Goal: Task Accomplishment & Management: Use online tool/utility

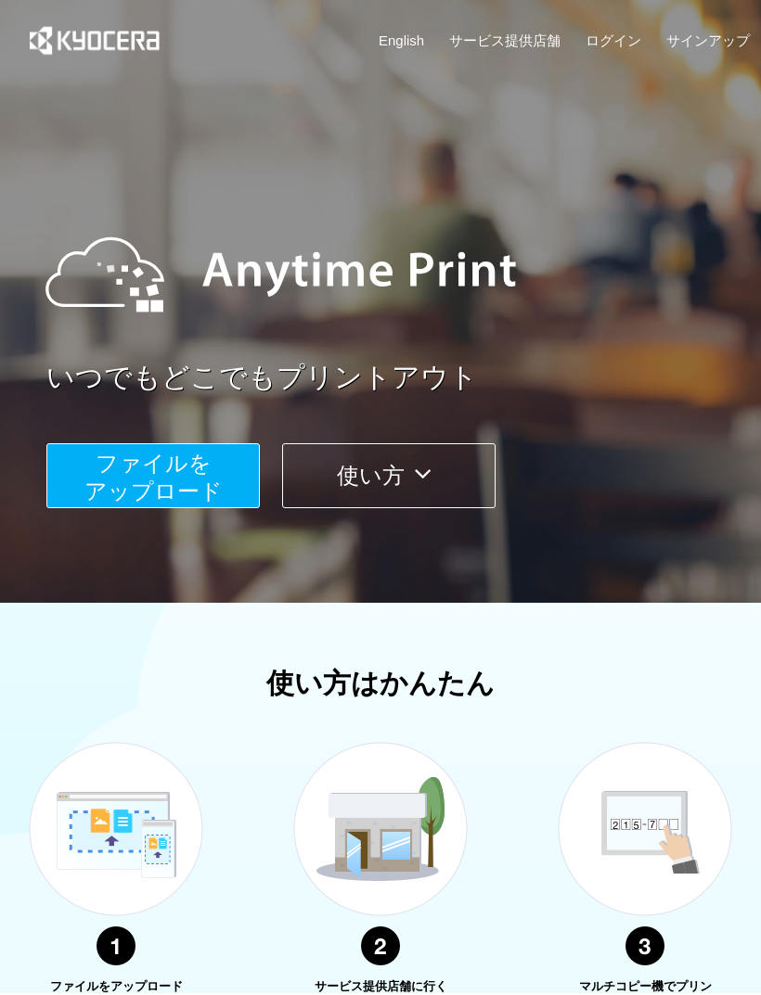
click at [180, 484] on span "ファイルを ​​アップロード" at bounding box center [153, 477] width 138 height 53
click at [161, 479] on span "ファイルを ​​アップロード" at bounding box center [153, 477] width 138 height 53
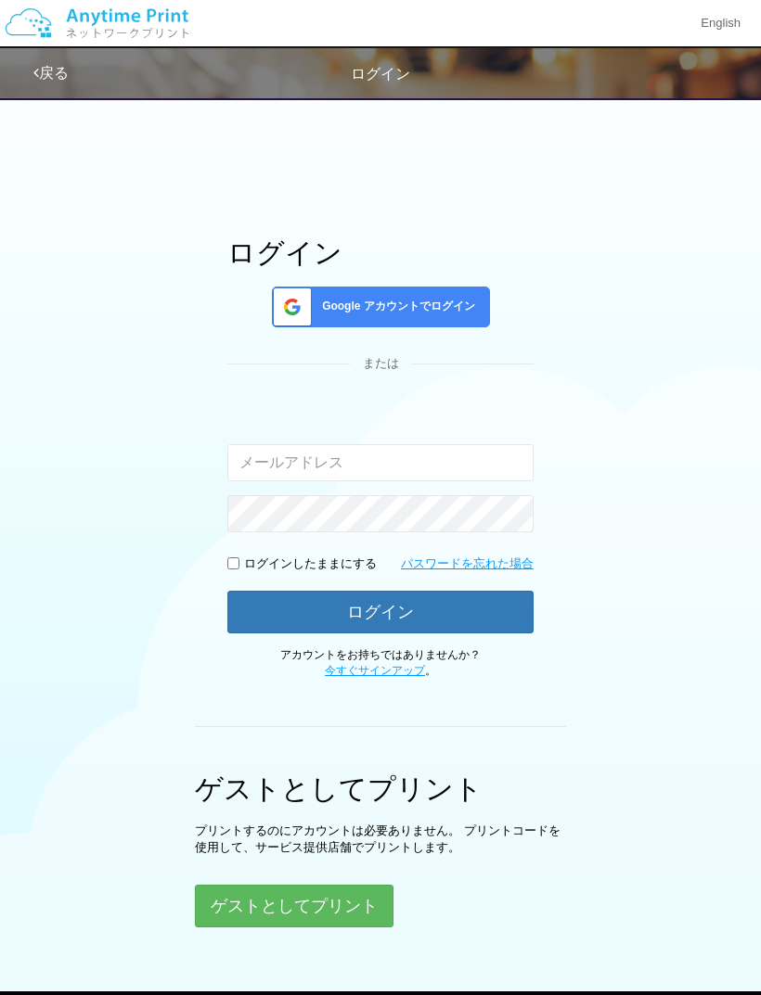
click at [440, 318] on div "Google アカウントでログイン" at bounding box center [381, 307] width 218 height 41
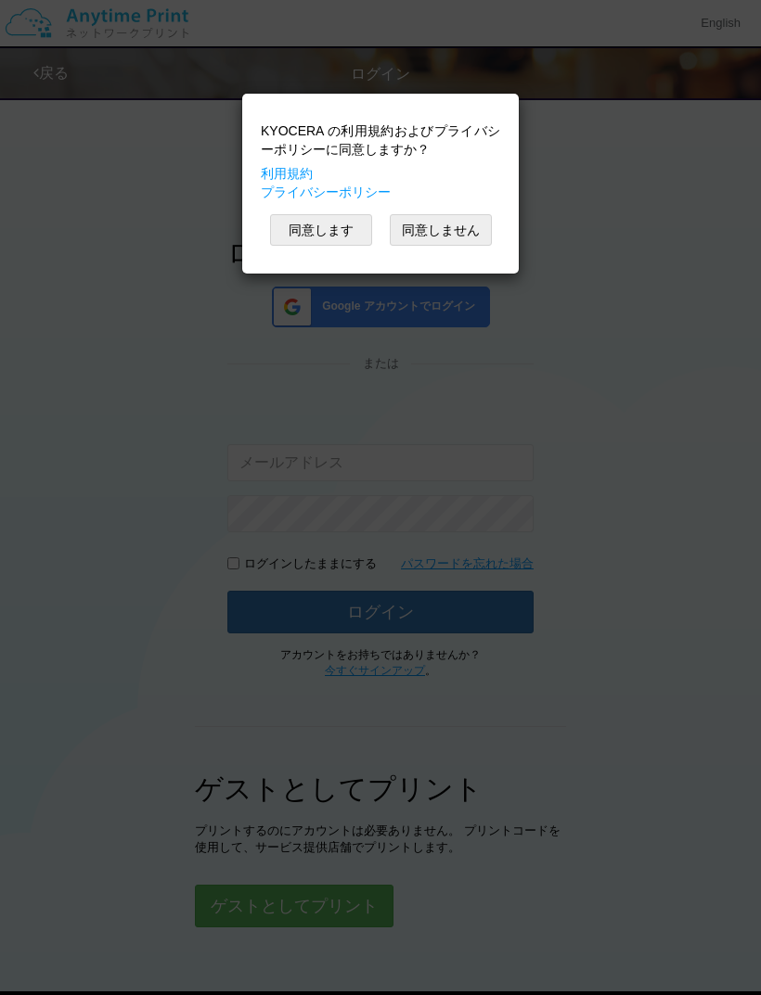
click at [336, 231] on button "同意します" at bounding box center [321, 230] width 102 height 32
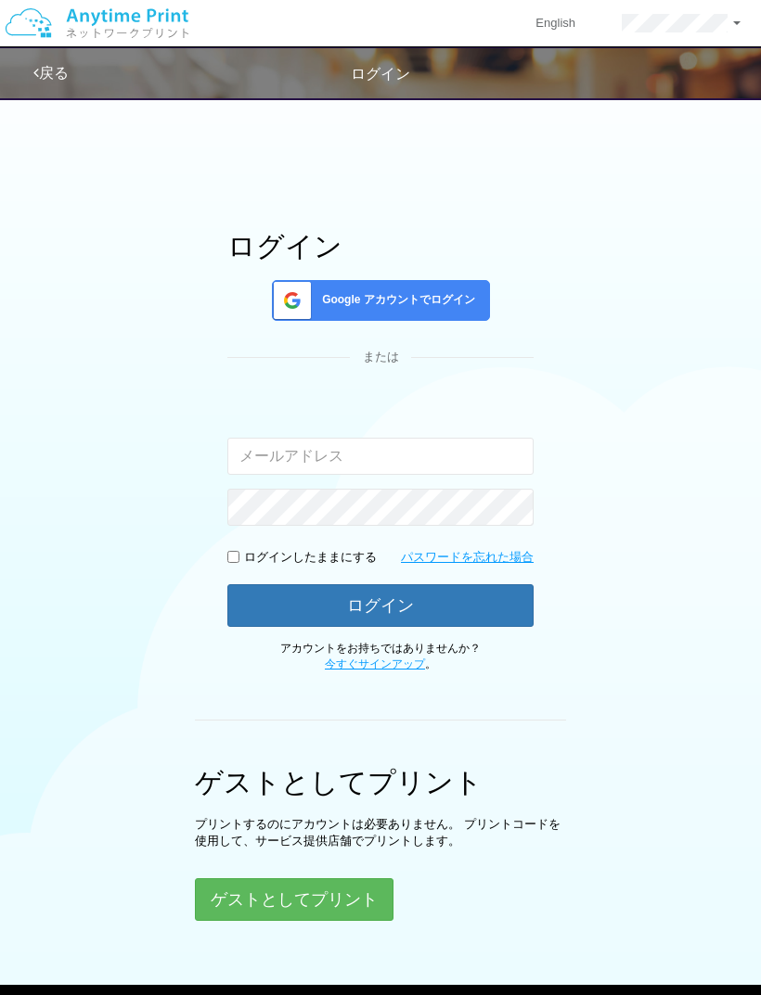
scroll to position [22, 0]
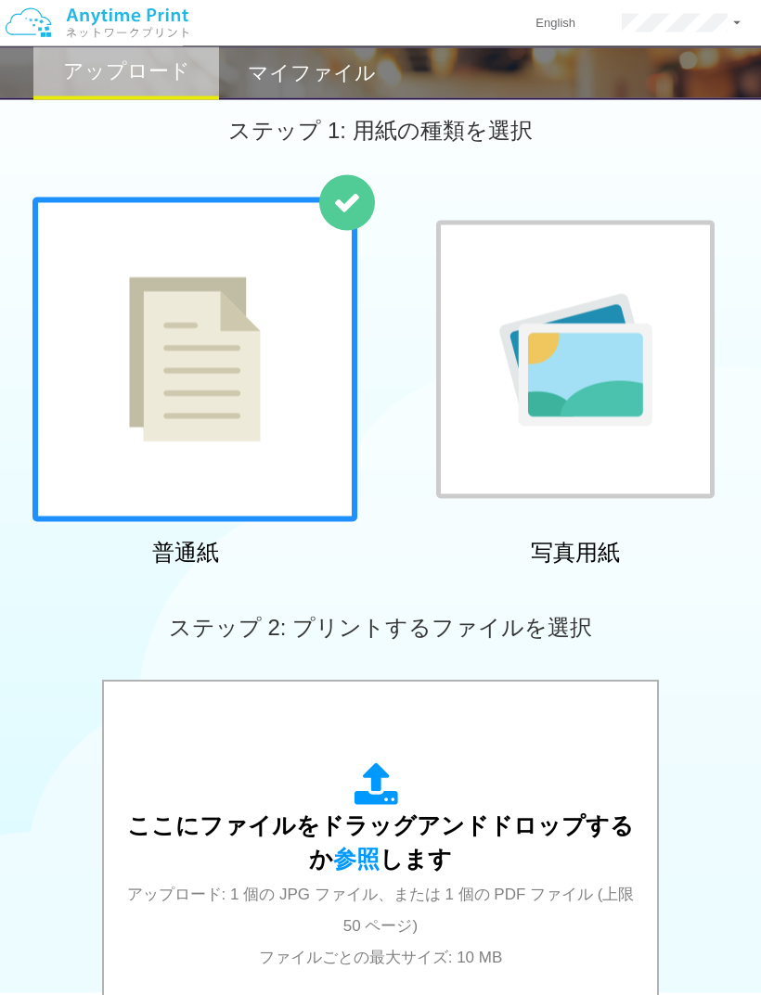
scroll to position [21, 0]
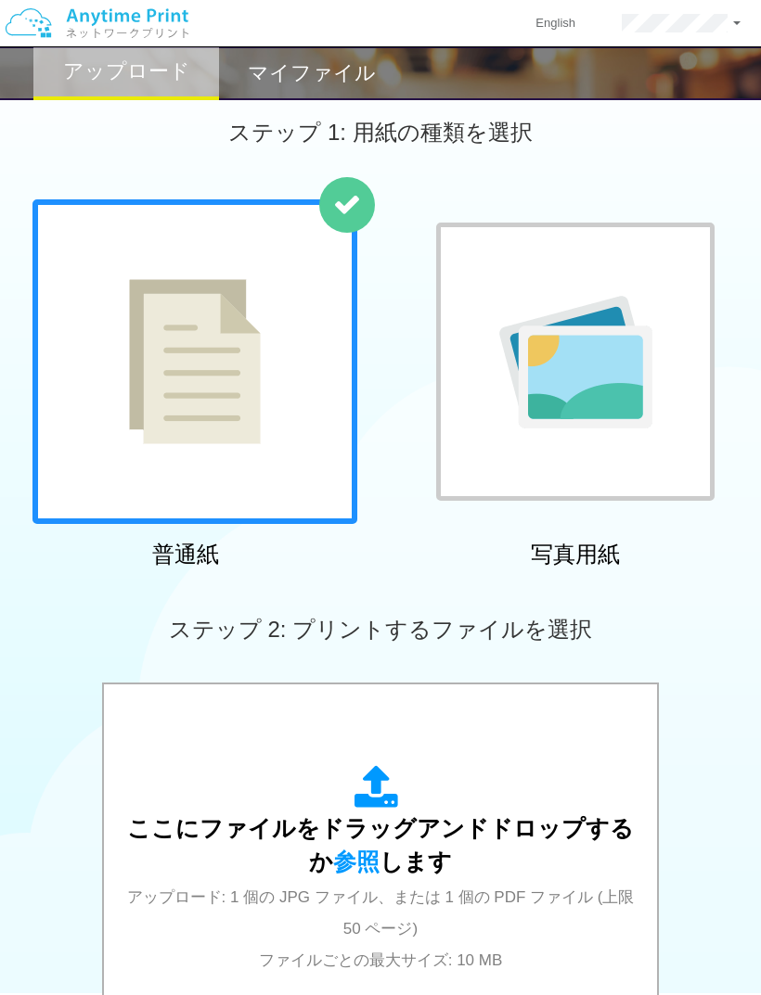
click at [277, 462] on div at bounding box center [194, 361] width 325 height 325
click at [541, 768] on div "ここにファイルをドラッグアンドドロップするか 参照 します アップロード: 1 個の JPG ファイル、または 1 個の PDF ファイル (上限 50 ペー…" at bounding box center [380, 870] width 516 height 210
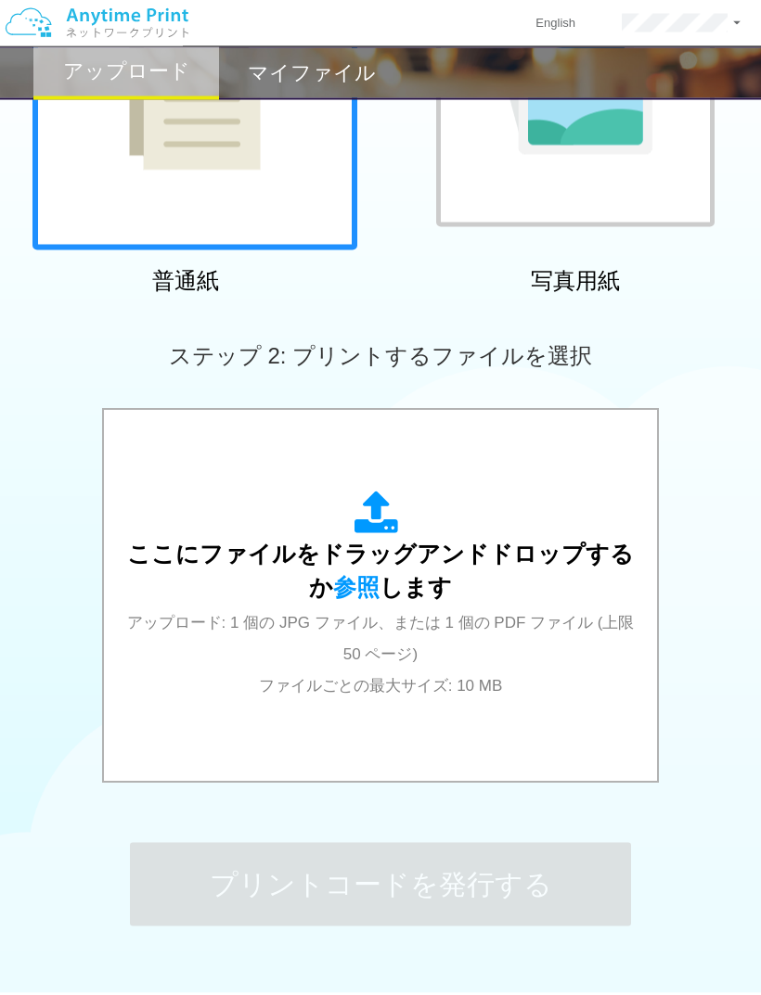
scroll to position [296, 0]
click at [348, 586] on span "参照" at bounding box center [356, 587] width 46 height 26
click at [403, 676] on span "アップロード: 1 個の JPG ファイル、または 1 個の PDF ファイル (上限 50 ページ) ファイルごとの最大サイズ: 10 MB" at bounding box center [380, 655] width 507 height 82
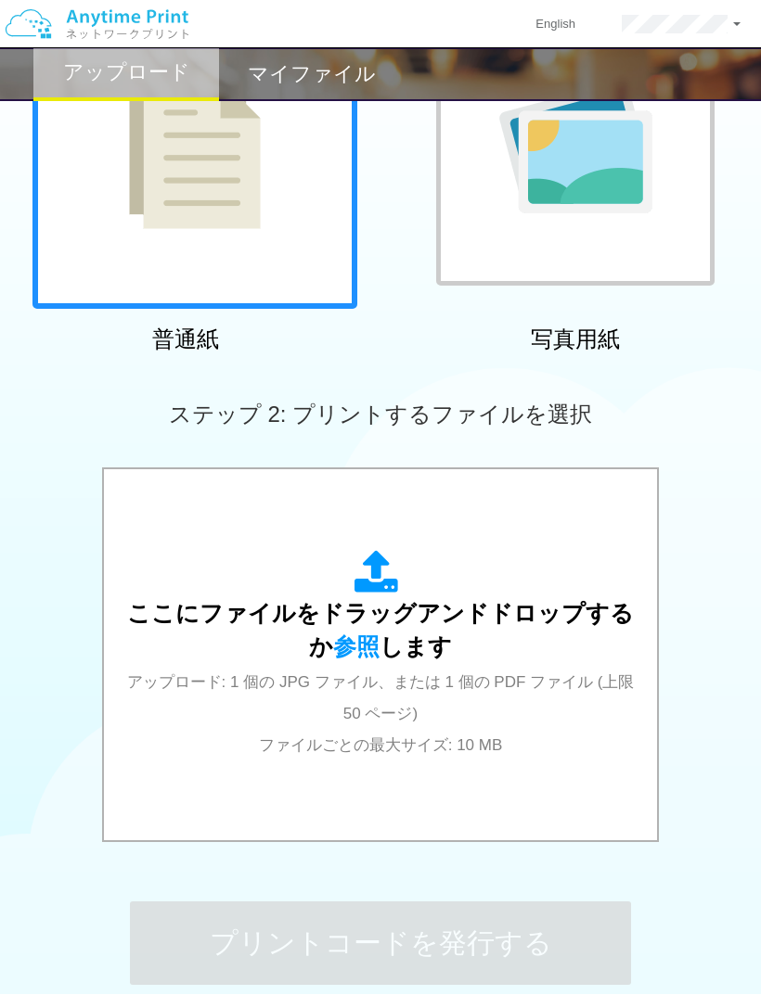
scroll to position [236, 0]
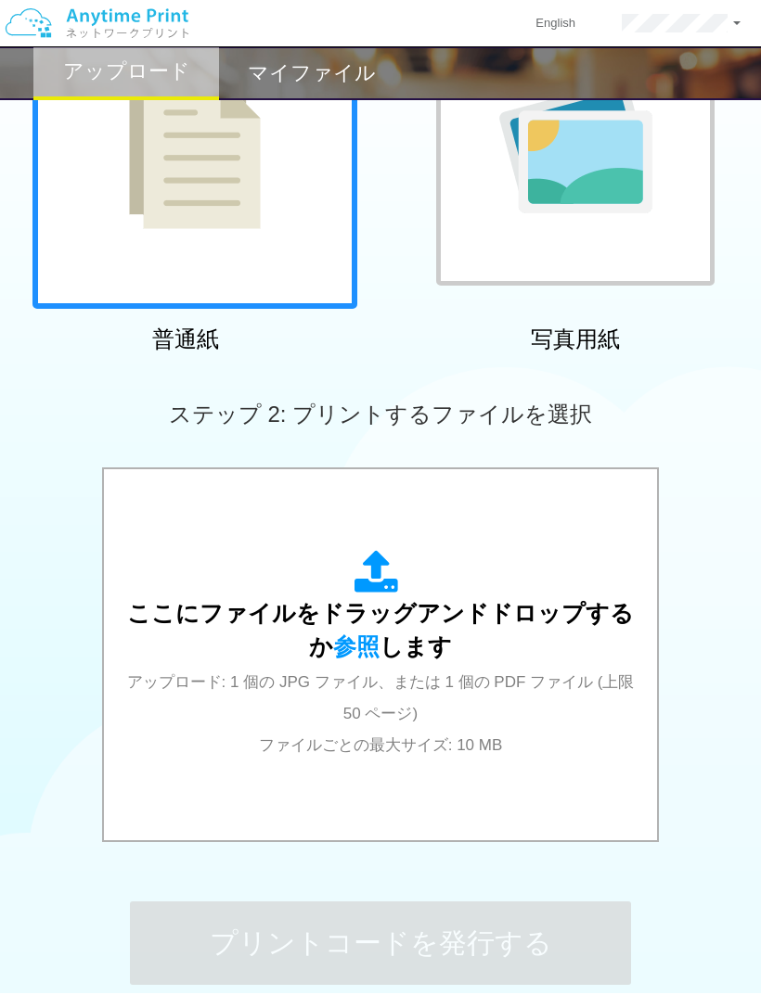
click at [354, 656] on span "参照" at bounding box center [356, 646] width 46 height 26
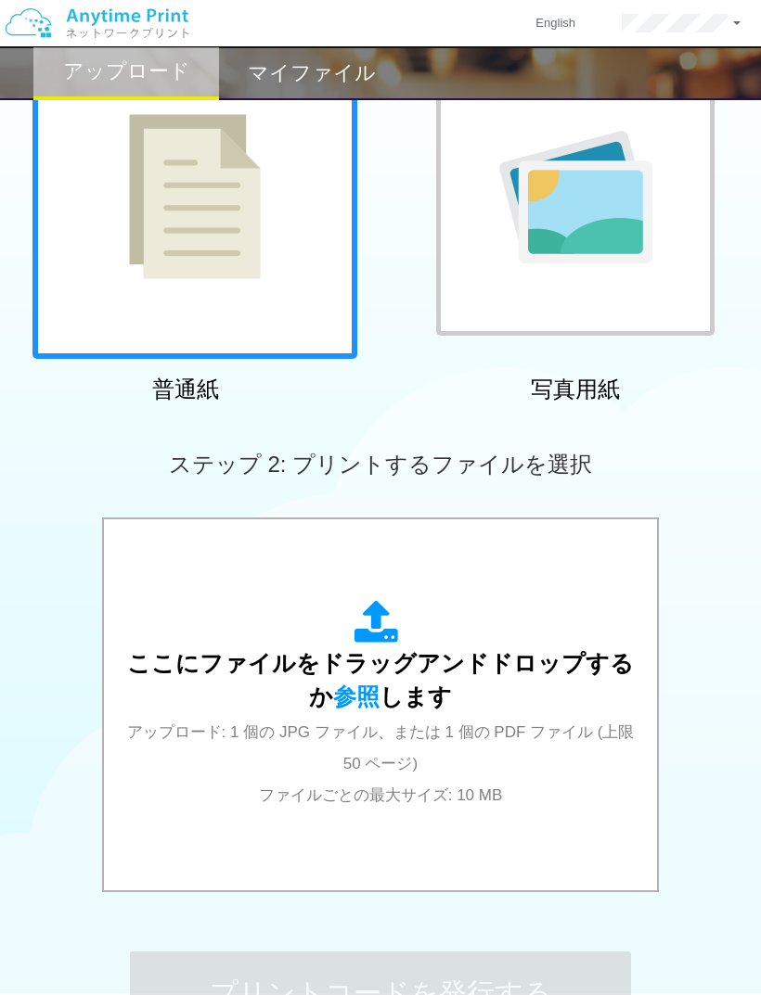
click at [359, 698] on span "参照" at bounding box center [356, 697] width 46 height 26
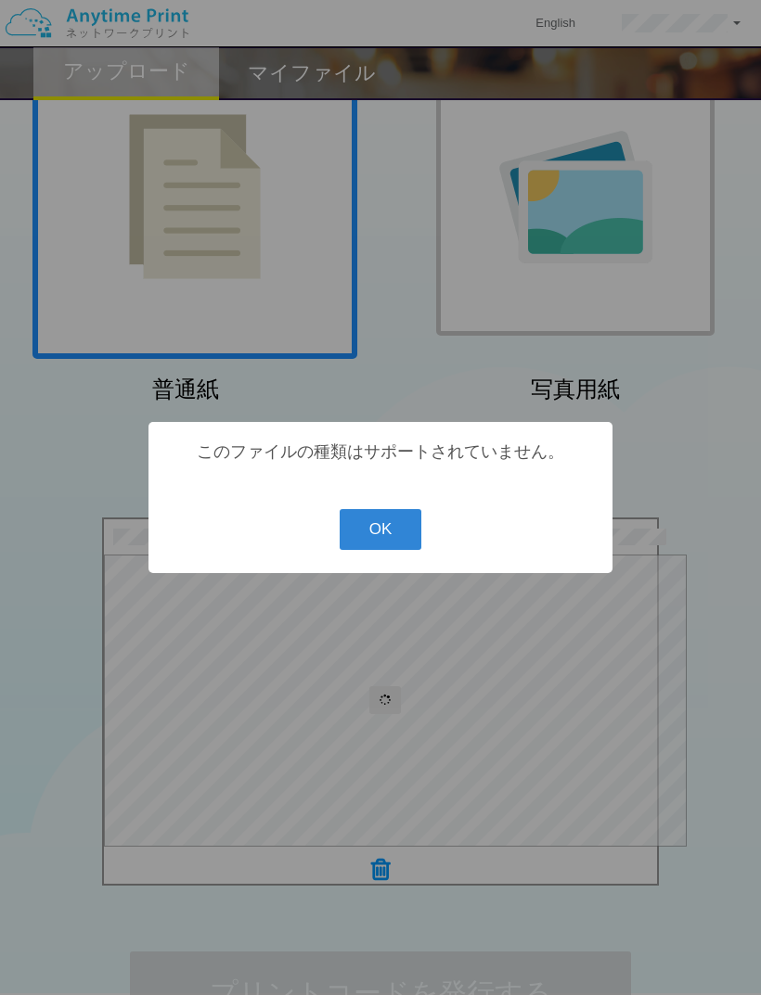
click at [391, 538] on button "OK" at bounding box center [380, 529] width 83 height 41
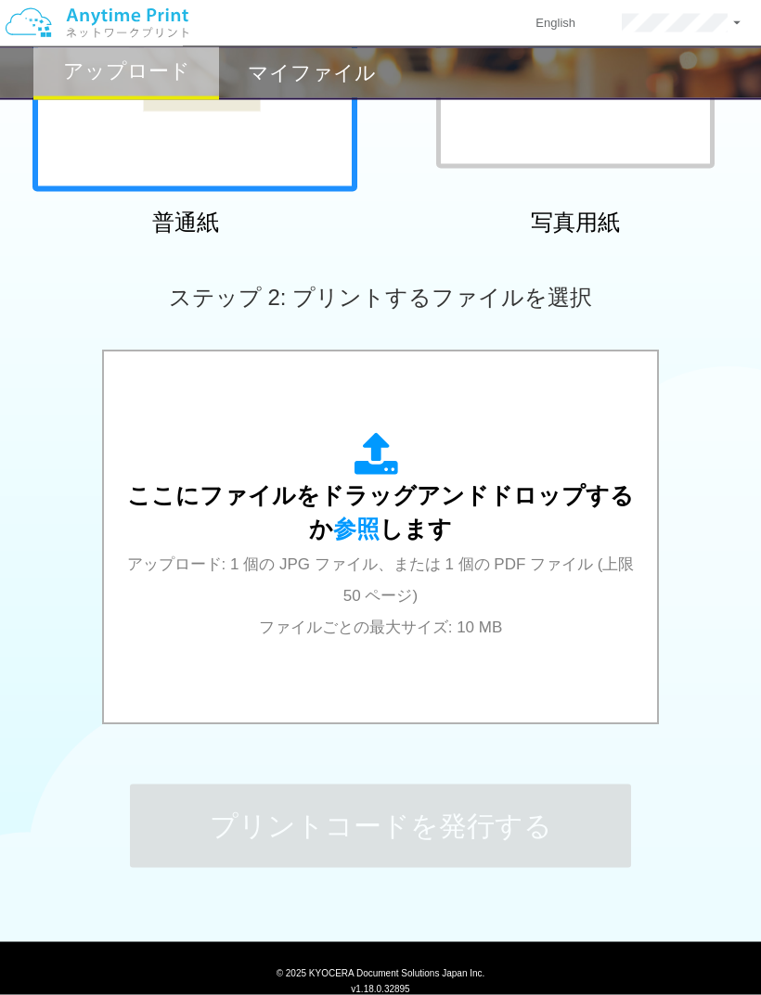
scroll to position [354, 0]
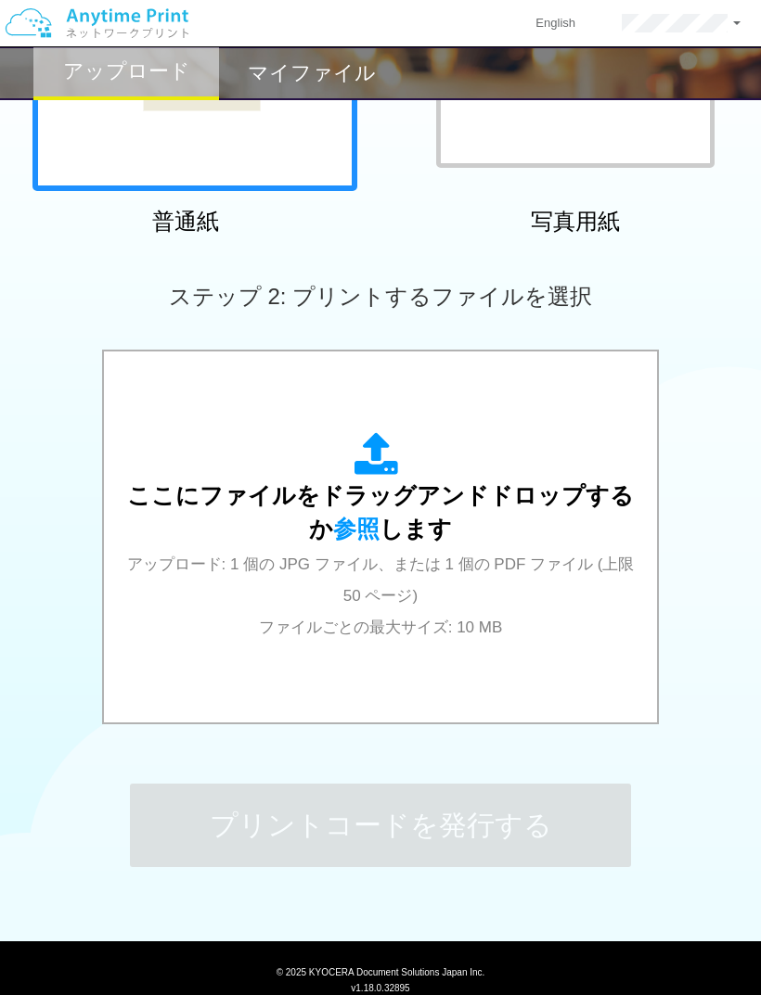
click at [549, 649] on div "ここにファイルをドラッグアンドドロップするか 参照 します アップロード: 1 個の JPG ファイル、または 1 個の PDF ファイル (上限 50 ペー…" at bounding box center [380, 537] width 516 height 334
click at [407, 633] on span "アップロード: 1 個の JPG ファイル、または 1 個の PDF ファイル (上限 50 ページ) ファイルごとの最大サイズ: 10 MB" at bounding box center [380, 597] width 507 height 82
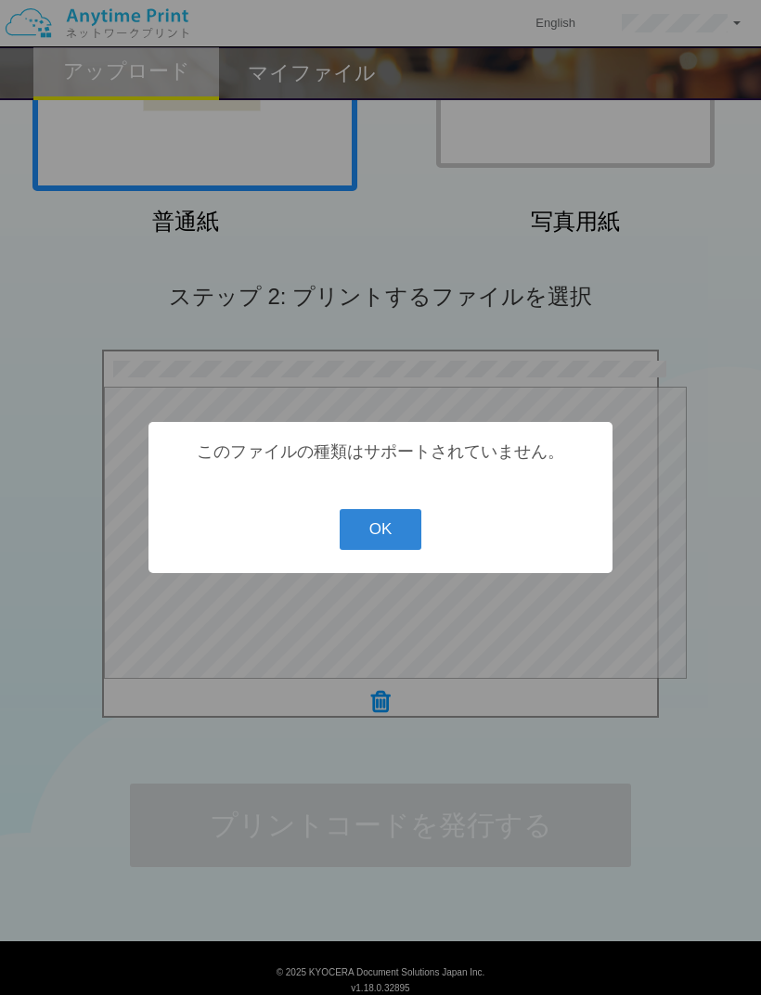
click at [398, 550] on button "OK" at bounding box center [380, 529] width 83 height 41
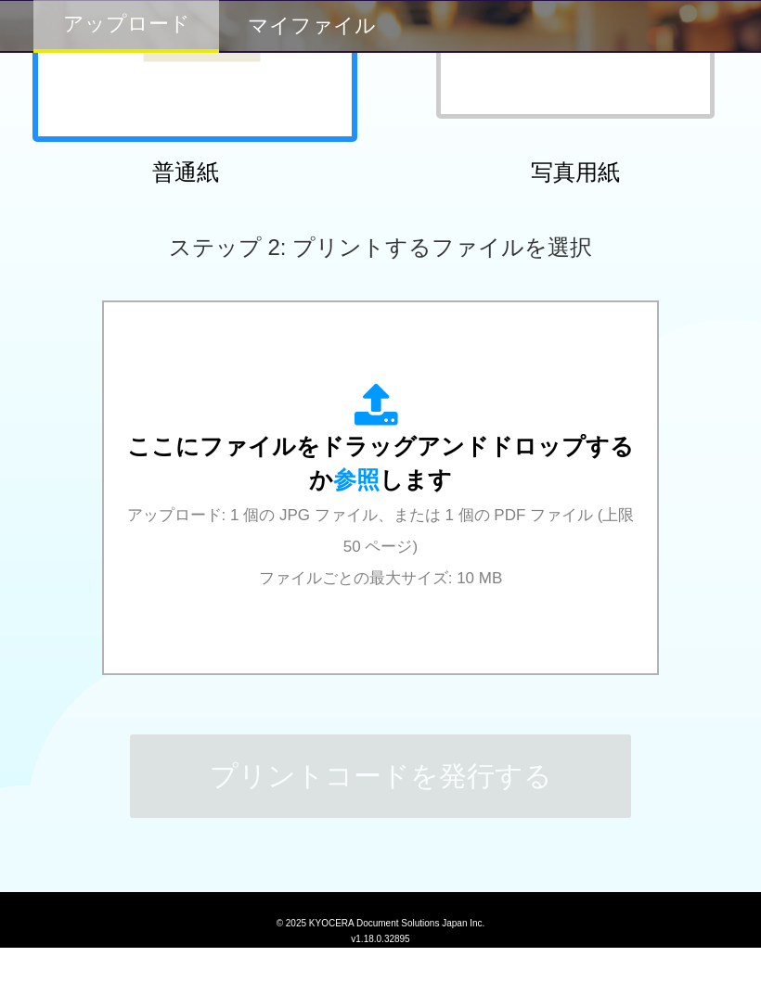
scroll to position [355, 0]
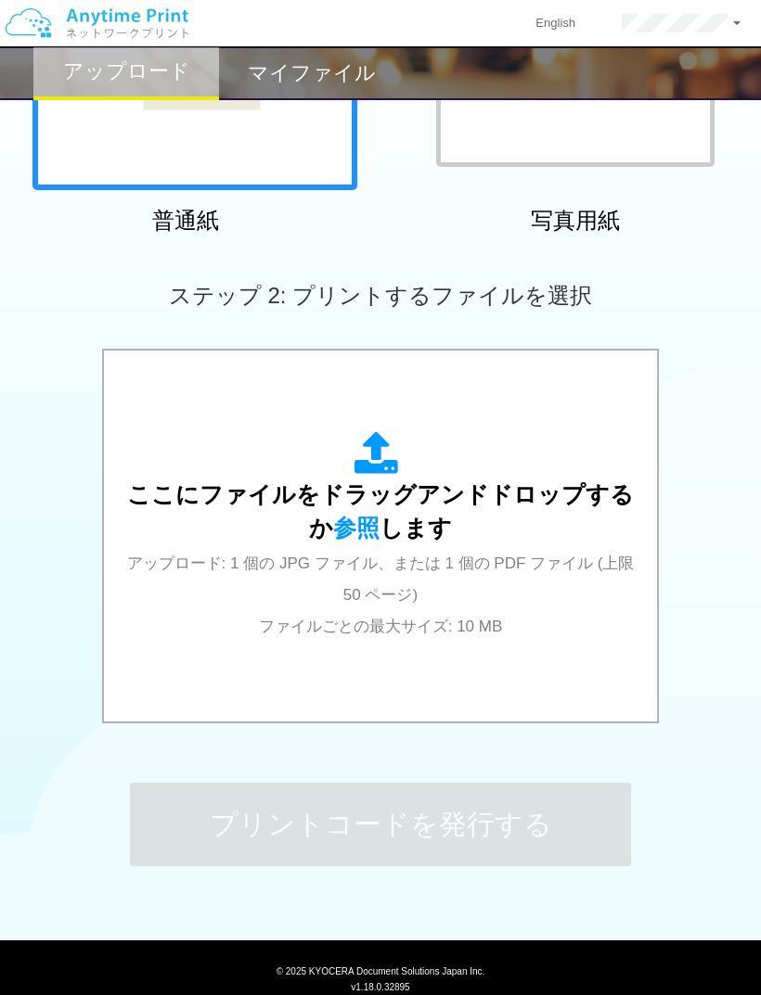
click at [703, 382] on div "3.9 MB IMG_0024.png dropzone.dictInvalidFileType Check Error 2.9 MB IMG_0025.pn…" at bounding box center [380, 538] width 761 height 378
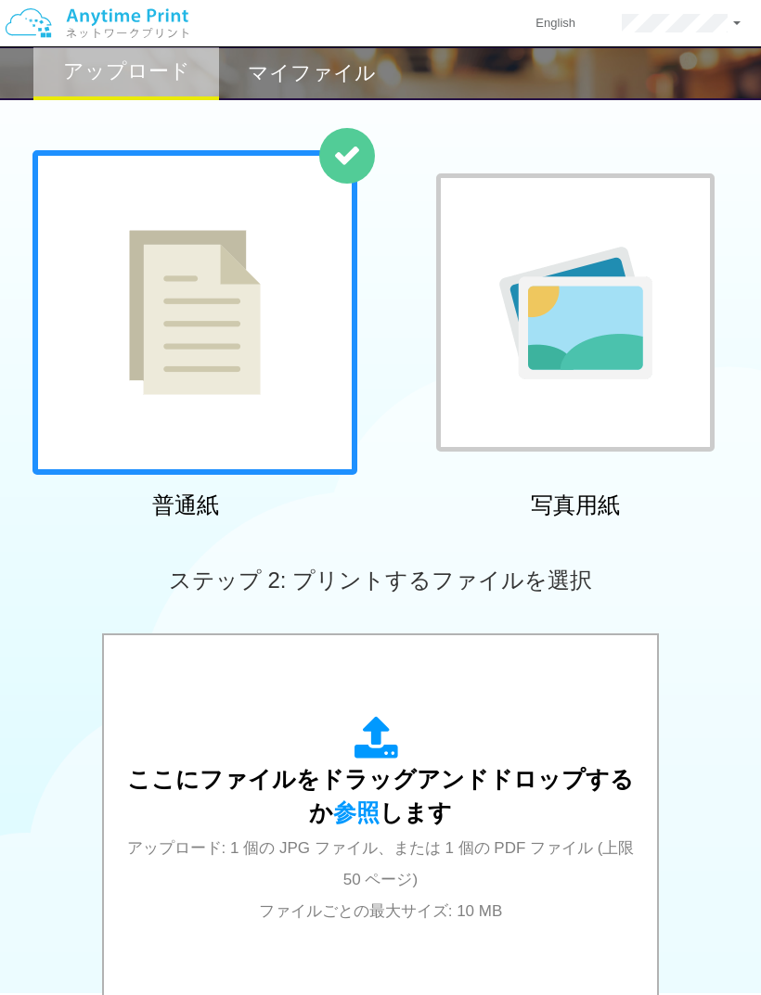
scroll to position [0, 0]
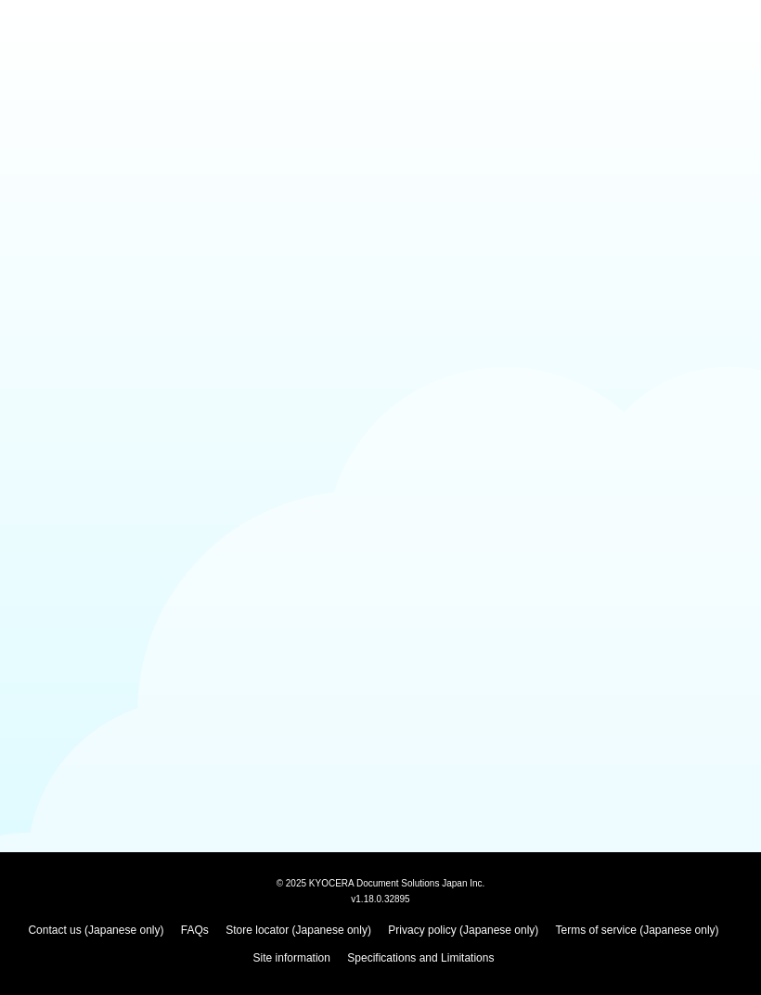
click at [667, 146] on body "© 2025 KYOCERA Document Solutions Japan Inc. v1.18.0.32895 Contact us (Japanese…" at bounding box center [380, 497] width 761 height 995
